Goal: Task Accomplishment & Management: Use online tool/utility

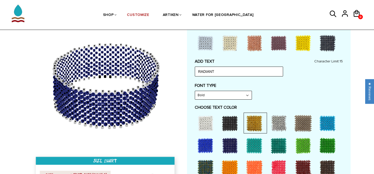
scroll to position [222, 0]
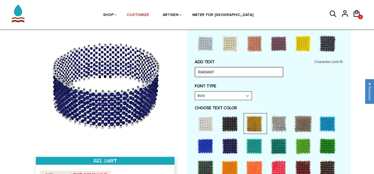
click at [228, 70] on input "RADIANT" at bounding box center [239, 72] width 88 height 10
type input "R"
type input "Bridge 4"
click at [294, 94] on div "FONT TYPE Bold Bold" at bounding box center [269, 91] width 148 height 17
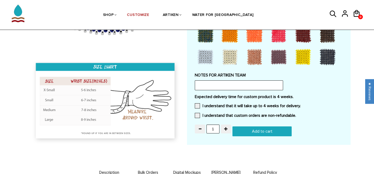
scroll to position [458, 0]
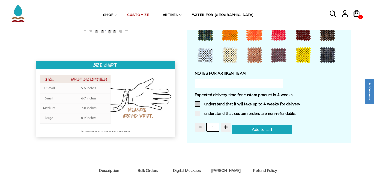
click at [198, 102] on span at bounding box center [197, 103] width 5 height 5
click at [300, 102] on input "I understand that it will take up to 4 weeks for delivery." at bounding box center [300, 102] width 0 height 0
click at [197, 111] on span at bounding box center [197, 113] width 5 height 5
click at [296, 112] on input "I understand that custom orders are non-refundable." at bounding box center [296, 112] width 0 height 0
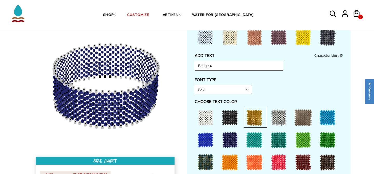
scroll to position [229, 0]
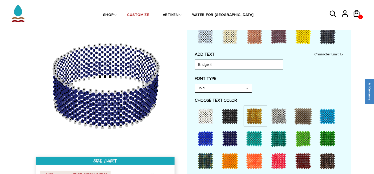
click at [235, 86] on select "Bold" at bounding box center [223, 88] width 57 height 8
click at [195, 84] on select "Bold" at bounding box center [223, 88] width 57 height 8
click at [262, 87] on div "FONT TYPE Bold Bold" at bounding box center [269, 84] width 148 height 17
click at [258, 112] on div at bounding box center [254, 116] width 21 height 21
click at [255, 114] on div at bounding box center [254, 116] width 21 height 21
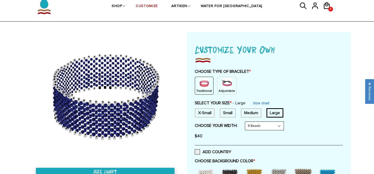
scroll to position [0, 0]
